Goal: Task Accomplishment & Management: Complete application form

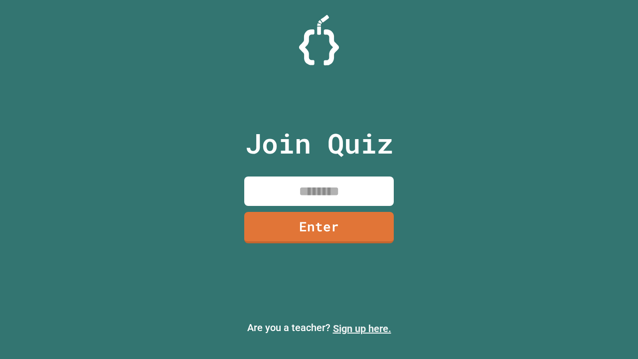
click at [362, 329] on link "Sign up here." at bounding box center [362, 329] width 58 height 12
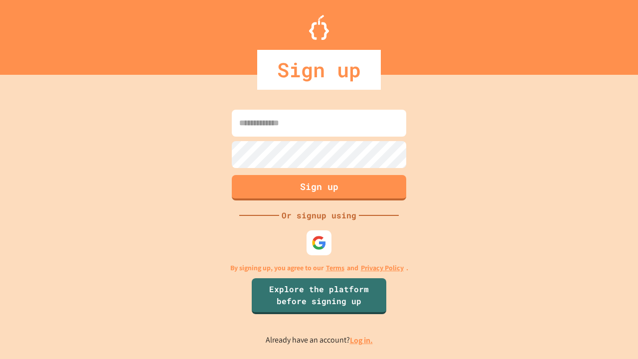
click at [362, 340] on link "Log in." at bounding box center [361, 340] width 23 height 10
